Goal: Information Seeking & Learning: Learn about a topic

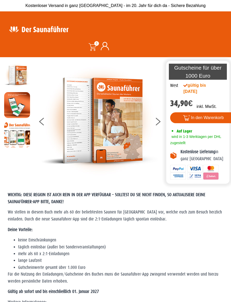
click at [100, 114] on img at bounding box center [99, 120] width 116 height 116
click at [156, 122] on button at bounding box center [160, 122] width 13 height 13
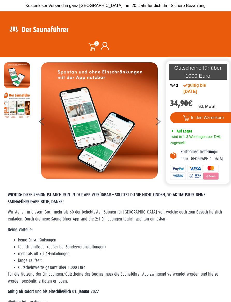
click at [43, 118] on button at bounding box center [45, 122] width 13 height 13
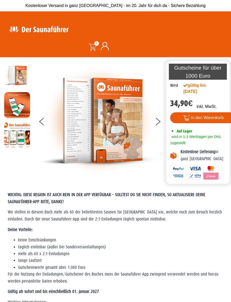
click at [157, 124] on button at bounding box center [160, 122] width 13 height 13
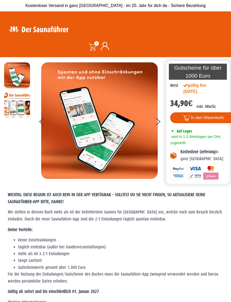
click at [158, 121] on button at bounding box center [160, 122] width 13 height 13
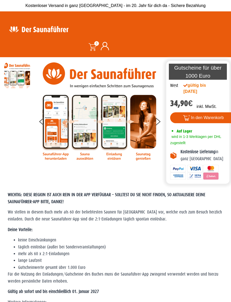
click at [160, 121] on icon at bounding box center [157, 123] width 5 height 4
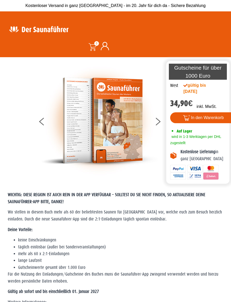
click at [108, 118] on img at bounding box center [99, 120] width 116 height 116
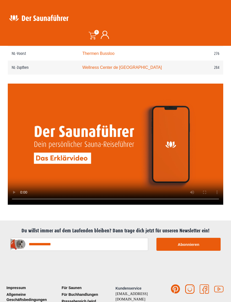
scroll to position [1171, 0]
click at [113, 146] on video at bounding box center [115, 144] width 215 height 121
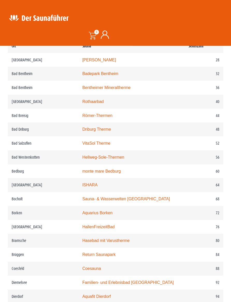
scroll to position [303, 0]
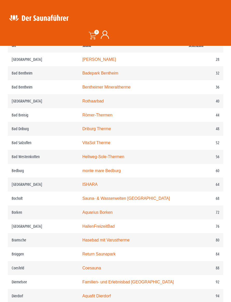
click at [142, 198] on td "Sauna- & Wasserwelten [GEOGRAPHIC_DATA]" at bounding box center [131, 198] width 106 height 14
click at [129, 199] on link "Sauna- & Wasserwelten Bahia" at bounding box center [125, 198] width 87 height 4
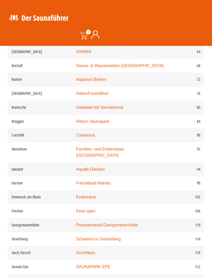
scroll to position [443, 0]
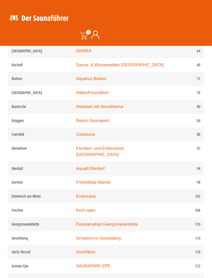
click at [99, 166] on link "Aquafit Dierdorf" at bounding box center [90, 168] width 28 height 4
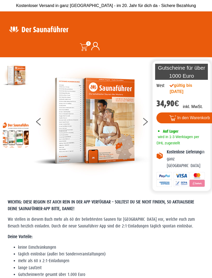
scroll to position [460, 0]
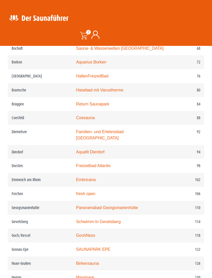
click at [111, 205] on link "Panoramabad Georgsmarienhütte" at bounding box center [107, 207] width 62 height 4
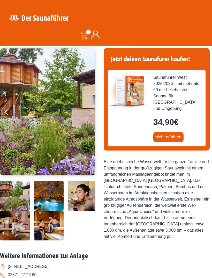
scroll to position [38, 0]
click at [94, 114] on button "Next" at bounding box center [94, 113] width 13 height 13
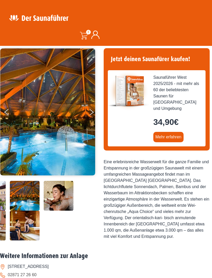
click at [93, 115] on button "Next" at bounding box center [94, 113] width 13 height 13
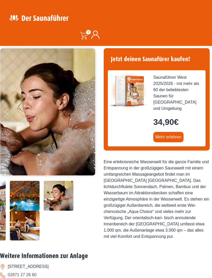
click at [92, 114] on button "Next" at bounding box center [94, 113] width 13 height 13
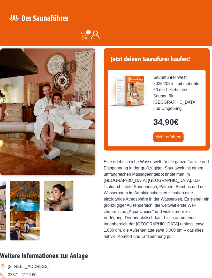
click at [95, 115] on button "Next" at bounding box center [94, 113] width 13 height 13
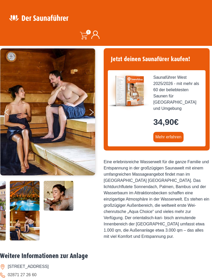
click at [94, 114] on button "Next" at bounding box center [94, 113] width 13 height 13
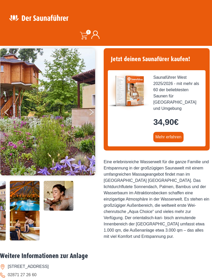
click at [94, 113] on button "Next" at bounding box center [94, 113] width 13 height 13
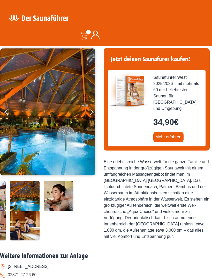
click at [90, 112] on button "Next" at bounding box center [94, 113] width 13 height 13
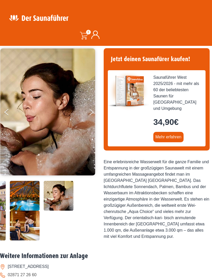
click at [91, 112] on button "Next" at bounding box center [94, 113] width 13 height 13
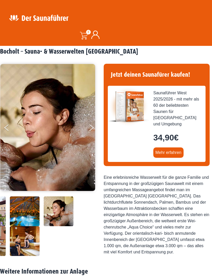
scroll to position [0, 0]
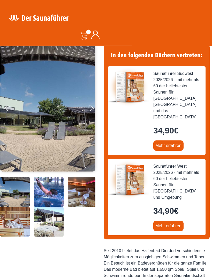
scroll to position [42, 0]
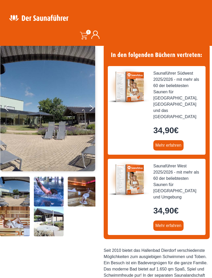
click at [83, 206] on img at bounding box center [83, 191] width 30 height 30
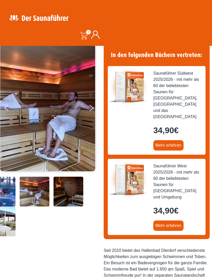
click at [95, 108] on button "Next" at bounding box center [94, 108] width 13 height 13
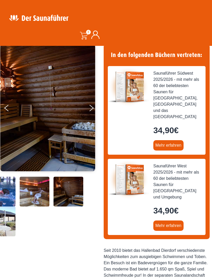
click at [91, 109] on icon "Next" at bounding box center [91, 109] width 4 height 4
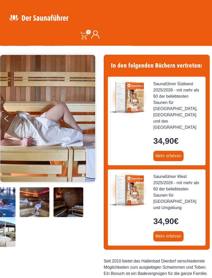
scroll to position [0, 0]
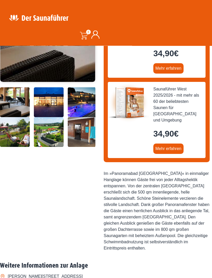
scroll to position [131, 0]
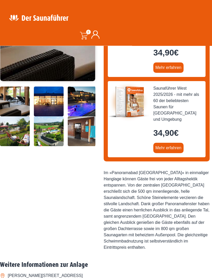
click at [87, 116] on img at bounding box center [83, 102] width 30 height 30
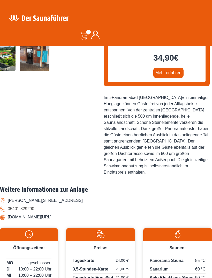
scroll to position [206, 0]
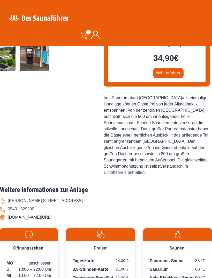
click at [38, 213] on li "www.pb-gmhuette.de/sauna" at bounding box center [106, 217] width 212 height 8
click at [49, 213] on li "www.pb-gmhuette.de/sauna" at bounding box center [106, 217] width 212 height 8
click at [42, 213] on li "www.pb-gmhuette.de/sauna" at bounding box center [106, 217] width 212 height 8
click at [41, 213] on li "www.pb-gmhuette.de/sauna" at bounding box center [106, 217] width 212 height 8
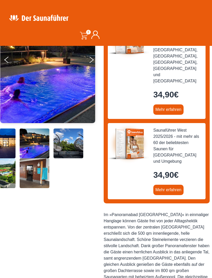
scroll to position [0, 0]
